Goal: Browse casually

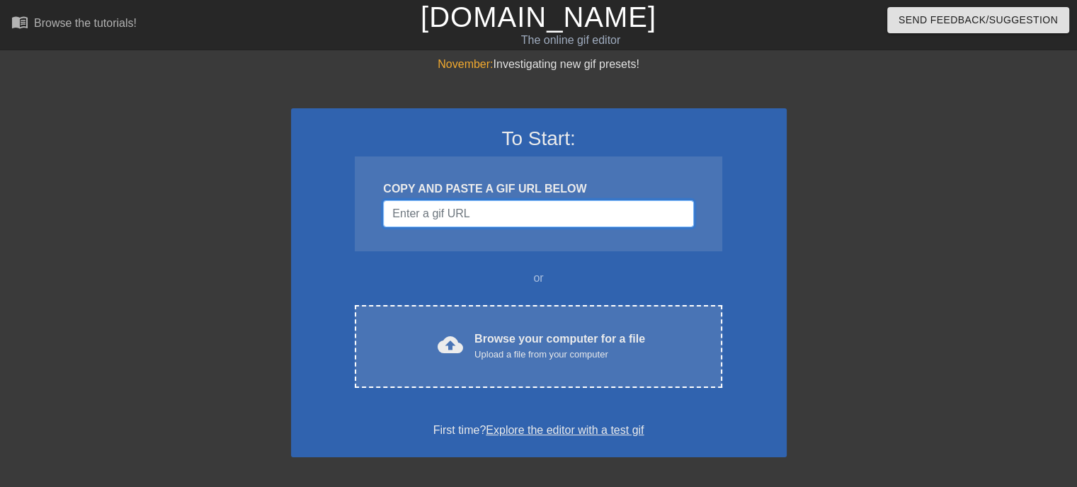
click at [502, 213] on input "Username" at bounding box center [538, 213] width 310 height 27
click at [493, 209] on input "Username" at bounding box center [538, 213] width 310 height 27
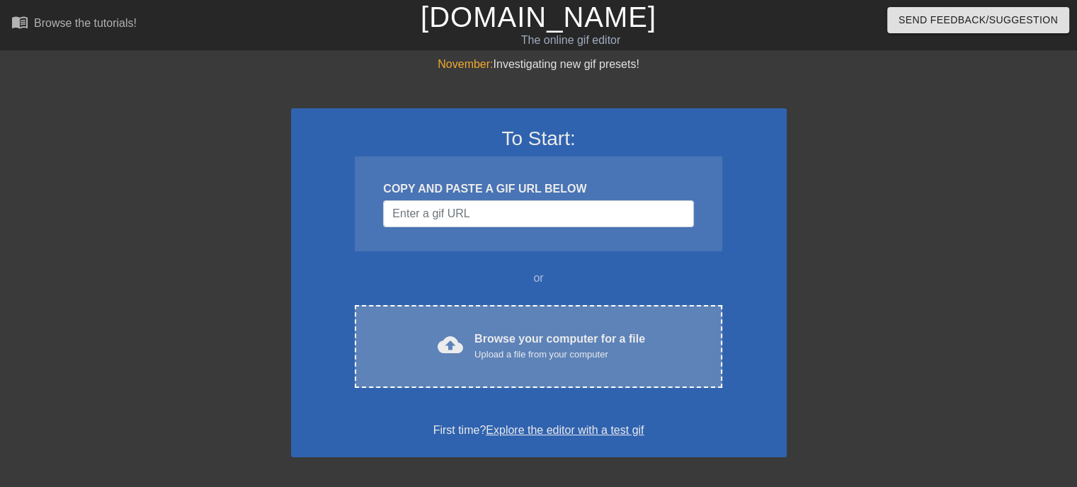
click at [475, 342] on div "Browse your computer for a file Upload a file from your computer" at bounding box center [560, 346] width 171 height 31
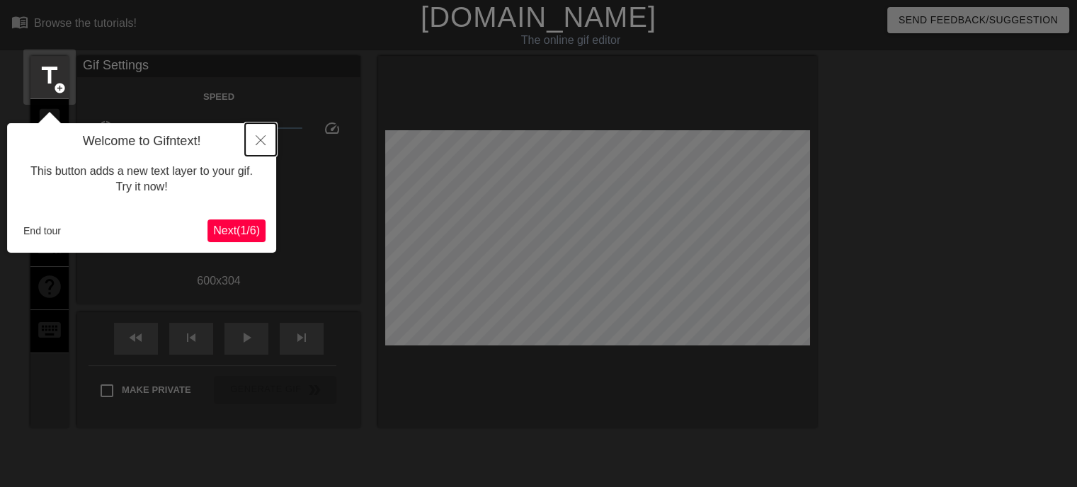
click at [253, 132] on button "Close" at bounding box center [260, 139] width 31 height 33
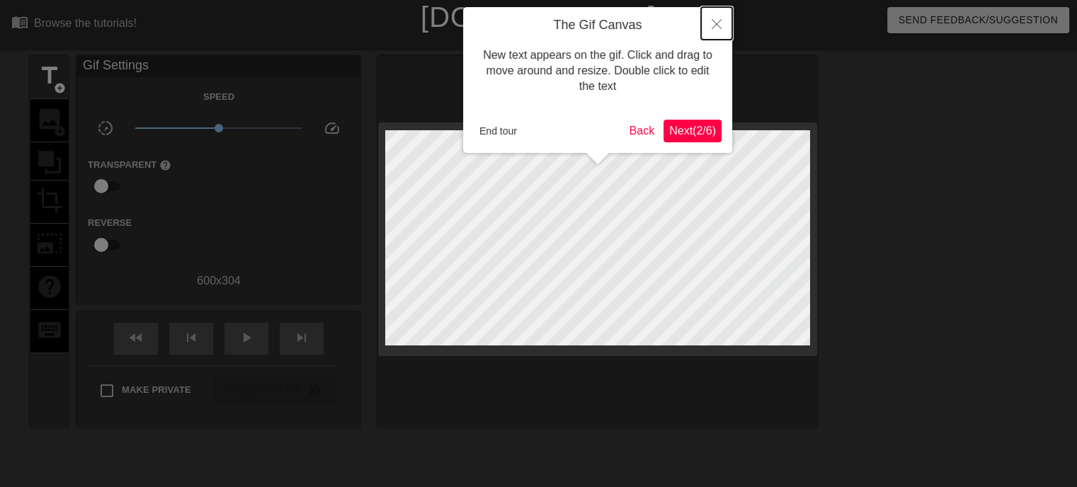
click at [712, 26] on icon "Close" at bounding box center [717, 24] width 10 height 10
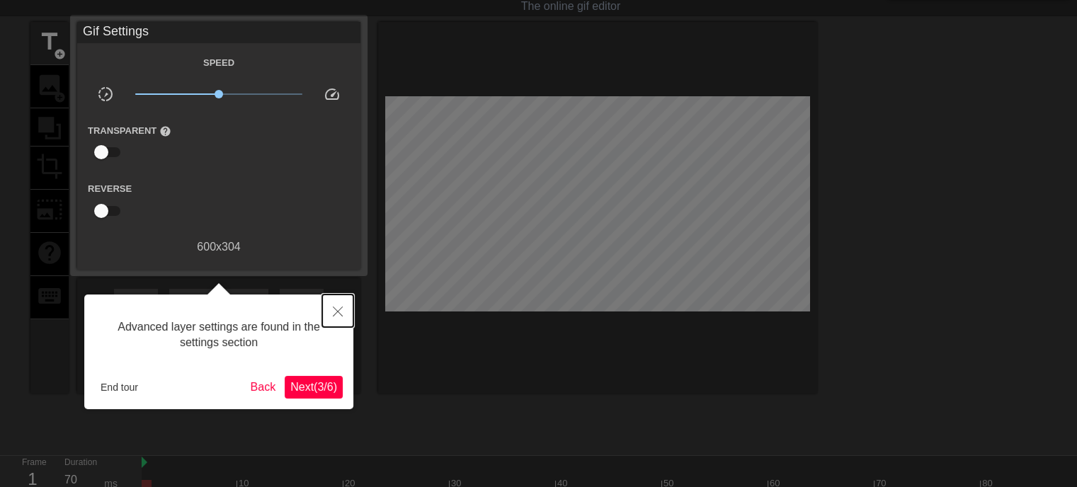
click at [328, 310] on button "Close" at bounding box center [337, 311] width 31 height 33
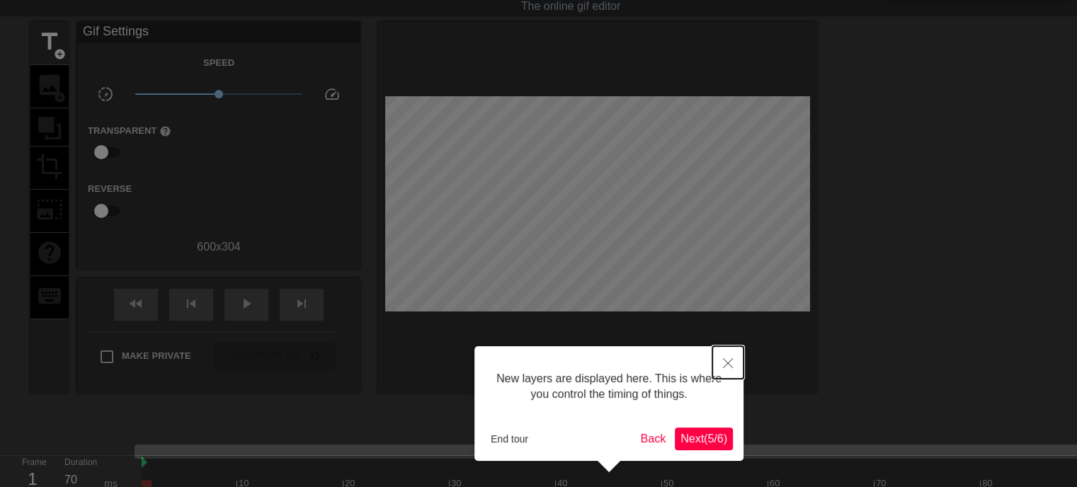
click at [733, 356] on button "Close" at bounding box center [728, 362] width 31 height 33
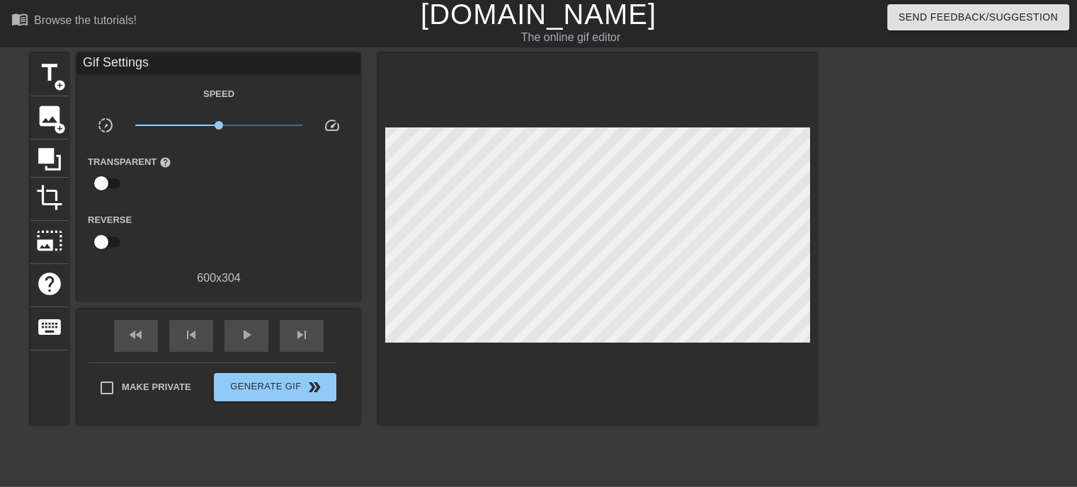
scroll to position [0, 0]
